Goal: Task Accomplishment & Management: Use online tool/utility

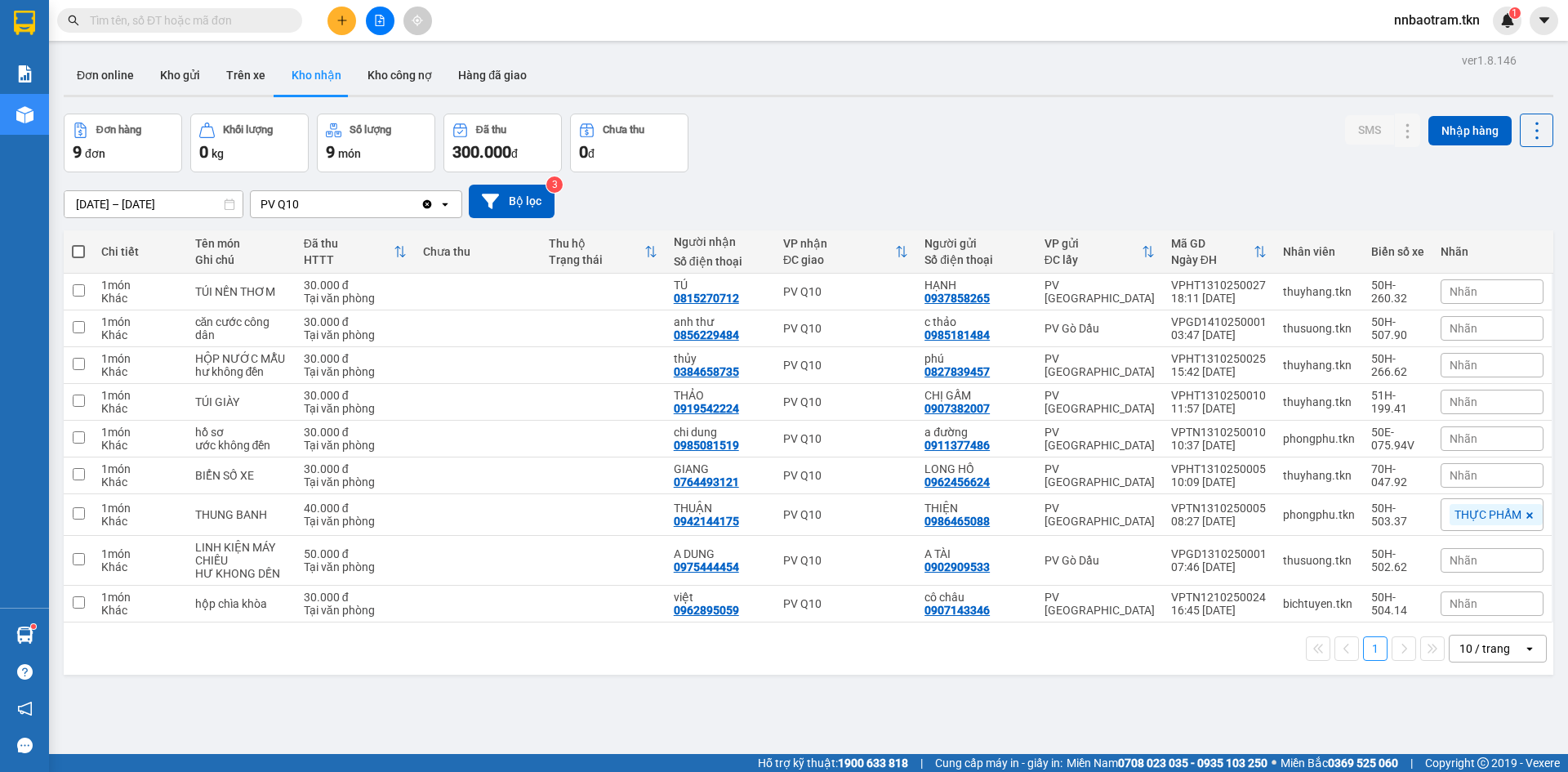
click at [207, 15] on input "text" at bounding box center [185, 20] width 192 height 18
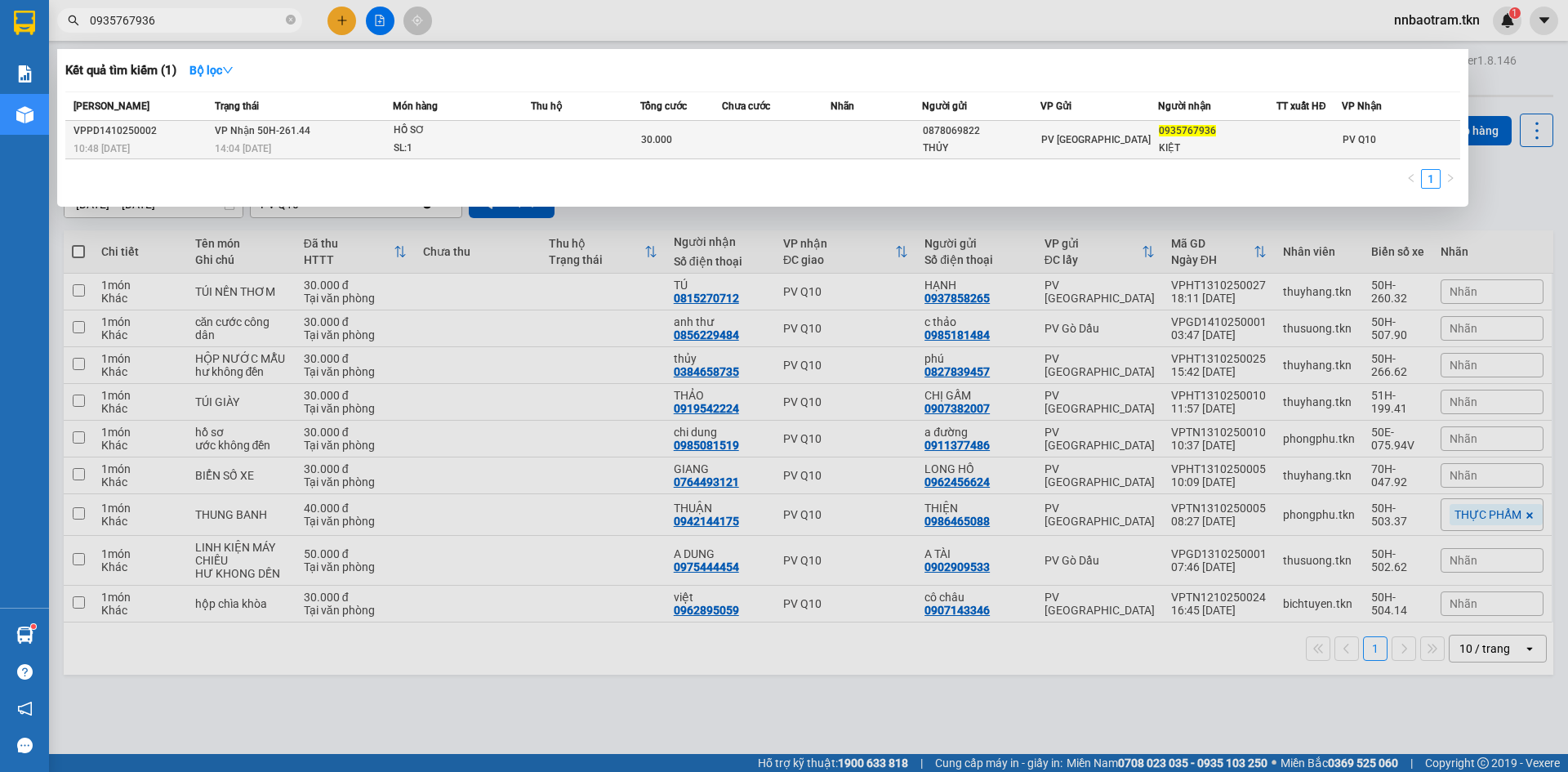
type input "0935767936"
click at [827, 147] on td at bounding box center [776, 141] width 110 height 39
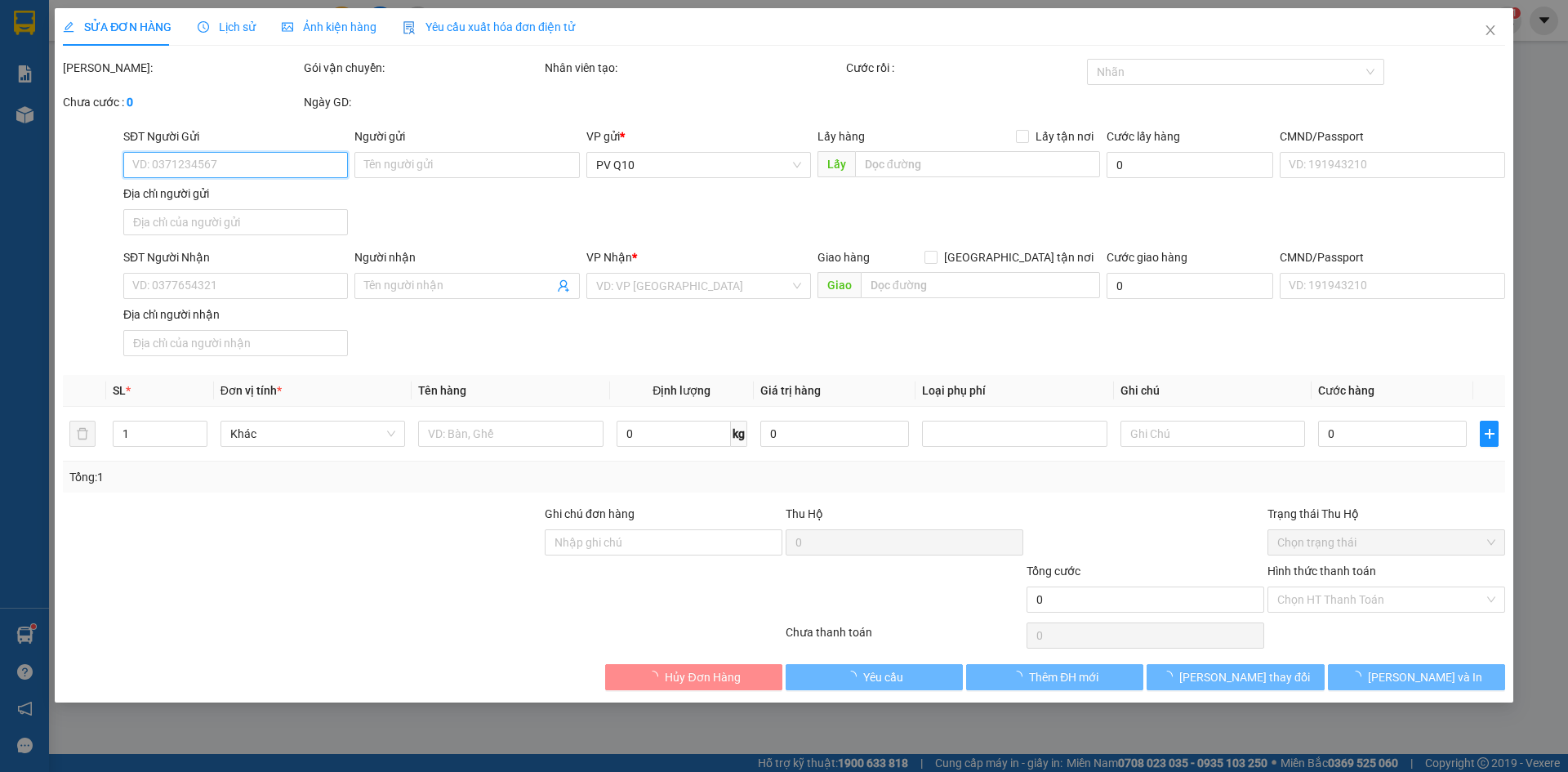
type input "0878069822"
type input "THỦY"
type input "0935767936"
type input "KIỆT"
type input "30.000"
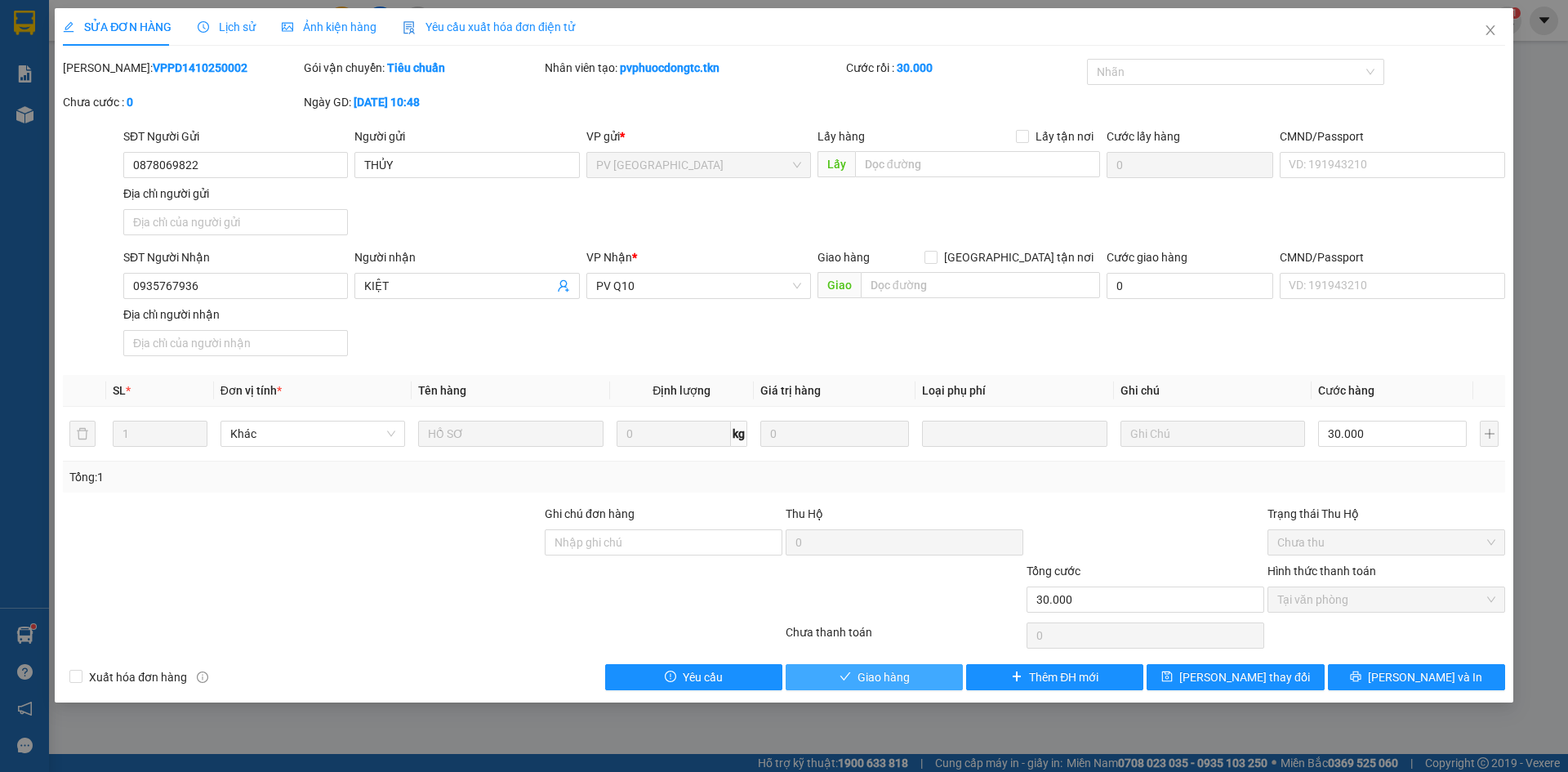
drag, startPoint x: 905, startPoint y: 670, endPoint x: 894, endPoint y: 662, distance: 13.6
click at [905, 669] on span "Giao hàng" at bounding box center [883, 677] width 52 height 18
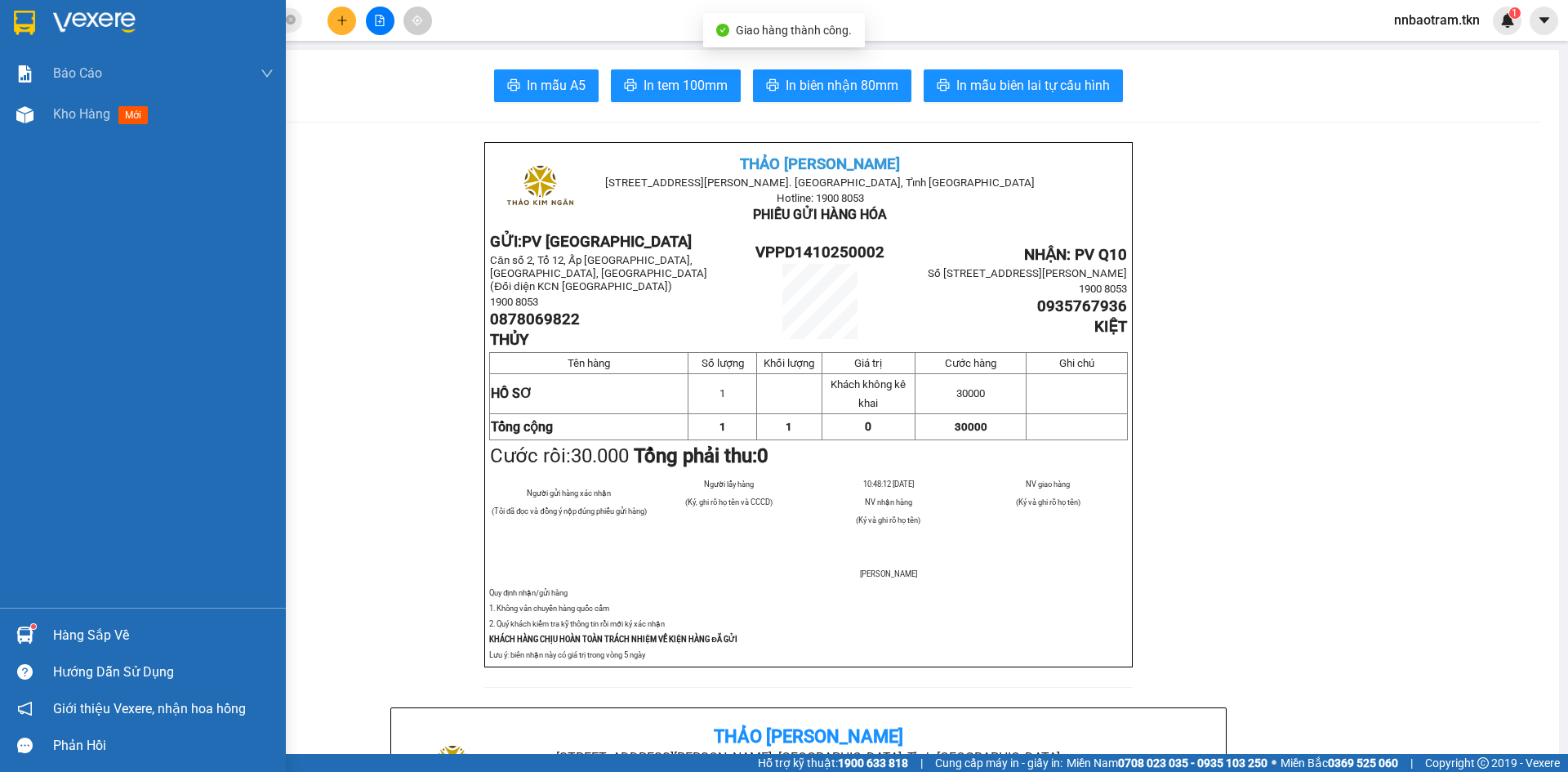
click at [18, 11] on img at bounding box center [25, 23] width 21 height 25
